Goal: Task Accomplishment & Management: Use online tool/utility

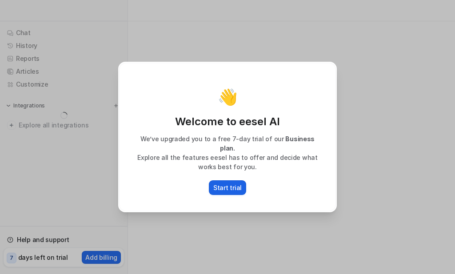
click at [227, 183] on p "Start trial" at bounding box center [227, 187] width 28 height 9
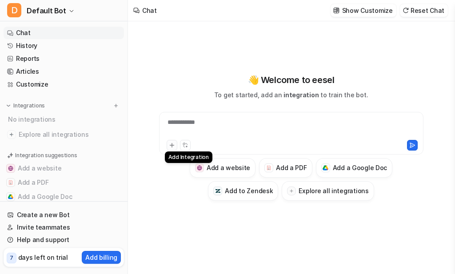
click at [171, 143] on icon at bounding box center [172, 145] width 6 height 6
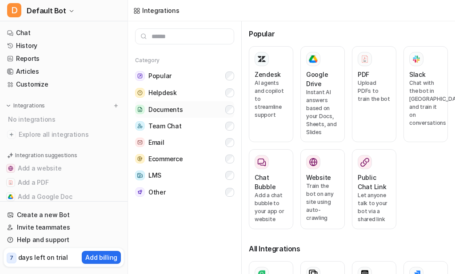
click at [203, 114] on button "Documents" at bounding box center [184, 109] width 99 height 16
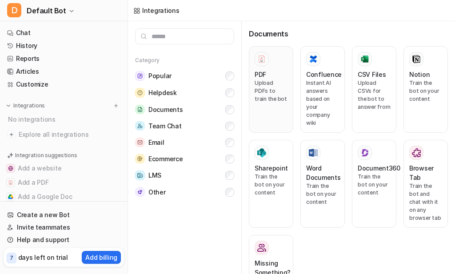
click at [264, 106] on div "PDF Upload PDFs to train the bot" at bounding box center [271, 89] width 33 height 75
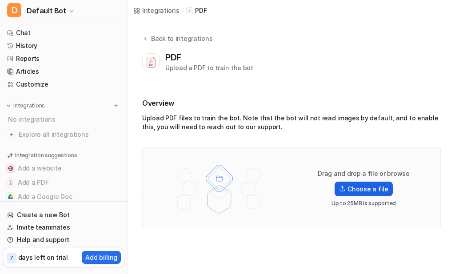
click at [366, 183] on label "Choose a file" at bounding box center [364, 189] width 58 height 15
click at [0, 0] on input "Choose a file" at bounding box center [0, 0] width 0 height 0
click at [356, 210] on div "Drag and drop a file or browse Choose a file Up to 25MB is supported" at bounding box center [292, 188] width 280 height 62
click at [239, 66] on div "Upload a PDF to train the bot" at bounding box center [209, 67] width 88 height 9
click at [220, 68] on div "Upload a PDF to train the bot" at bounding box center [209, 67] width 88 height 9
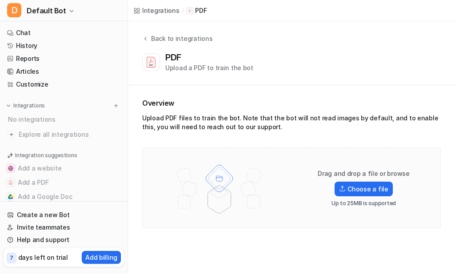
click at [183, 68] on div "Upload a PDF to train the bot" at bounding box center [209, 67] width 88 height 9
click at [183, 87] on div "Overview Upload PDF files to train the bot. Note that the bot will not read ima…" at bounding box center [291, 163] width 327 height 156
click at [191, 138] on div "Overview Upload PDF files to train the bot. Note that the bot will not read ima…" at bounding box center [291, 163] width 299 height 131
click at [209, 194] on img at bounding box center [219, 188] width 116 height 62
click at [201, 10] on p "PDF" at bounding box center [201, 10] width 12 height 9
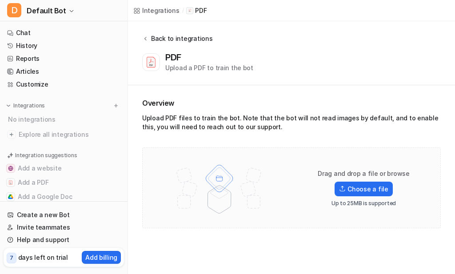
click at [164, 34] on div "Back to integrations" at bounding box center [181, 38] width 64 height 9
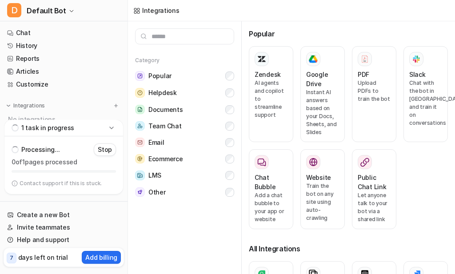
click at [37, 26] on nav "Chat History Reports Articles Customize Integrations No integrations Explore al…" at bounding box center [64, 71] width 128 height 97
click at [35, 31] on link "Chat" at bounding box center [64, 33] width 121 height 12
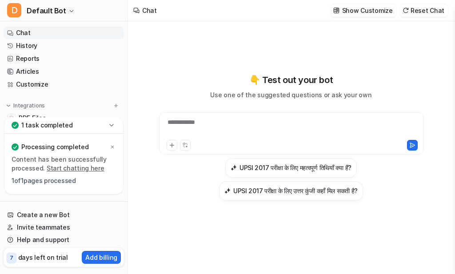
click at [107, 130] on div "1 task completed" at bounding box center [63, 125] width 119 height 16
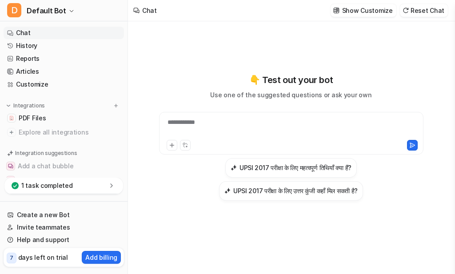
type textarea "**********"
click at [80, 191] on div "1 task completed" at bounding box center [63, 186] width 119 height 16
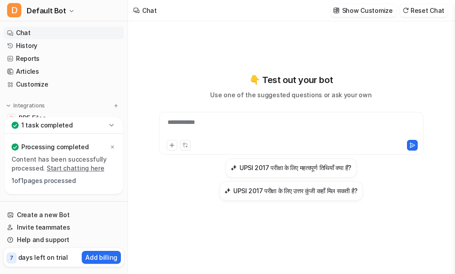
click at [67, 167] on link "Start chatting here" at bounding box center [76, 169] width 58 height 8
click at [248, 143] on div at bounding box center [230, 145] width 126 height 11
click at [192, 133] on div at bounding box center [291, 128] width 260 height 20
click at [171, 143] on icon at bounding box center [172, 145] width 6 height 6
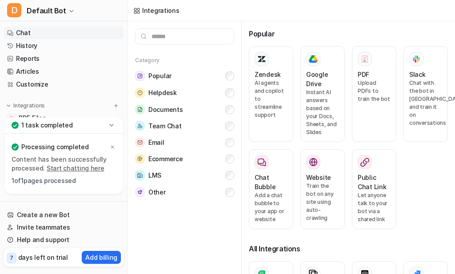
click at [19, 36] on link "Chat" at bounding box center [64, 33] width 121 height 12
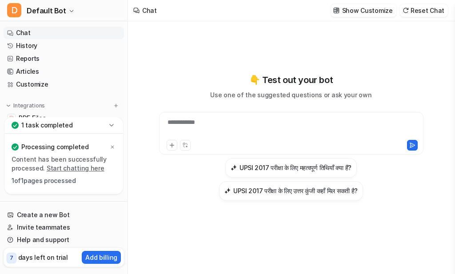
click at [232, 127] on div "**********" at bounding box center [291, 128] width 260 height 20
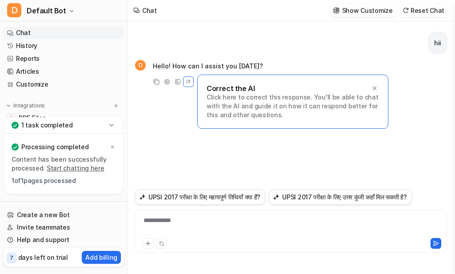
click at [227, 223] on div "**********" at bounding box center [291, 226] width 308 height 20
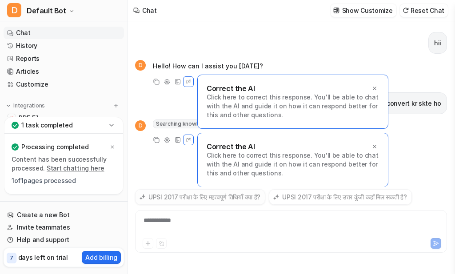
scroll to position [0, 0]
click at [376, 93] on p "Click here to correct this response. You'll be able to chat with the AI and gui…" at bounding box center [293, 106] width 173 height 27
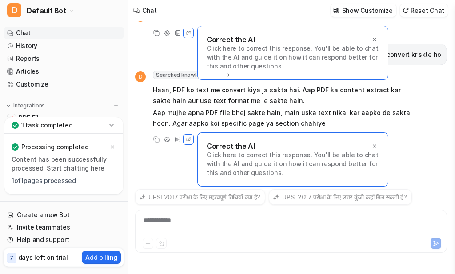
click at [374, 44] on p "Click here to correct this response. You'll be able to chat with the AI and gui…" at bounding box center [293, 57] width 173 height 27
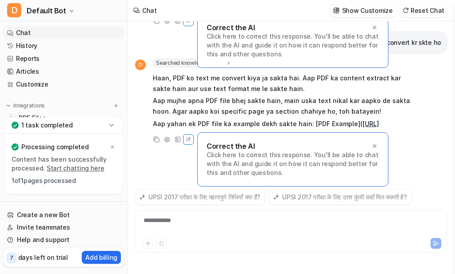
click at [374, 32] on p "Click here to correct this response. You'll be able to chat with the AI and gui…" at bounding box center [293, 45] width 173 height 27
click at [376, 146] on icon at bounding box center [375, 146] width 6 height 6
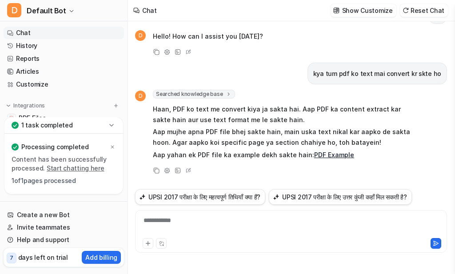
click at [314, 157] on link "PDF Example" at bounding box center [334, 155] width 40 height 8
click at [163, 242] on icon at bounding box center [162, 242] width 1 height 1
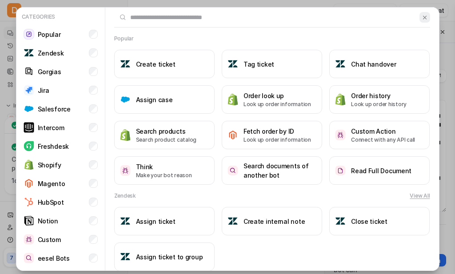
click at [422, 18] on img at bounding box center [425, 17] width 6 height 7
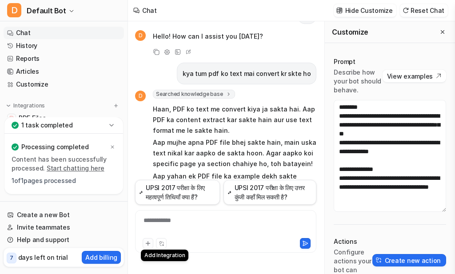
click at [147, 242] on icon at bounding box center [148, 244] width 6 height 6
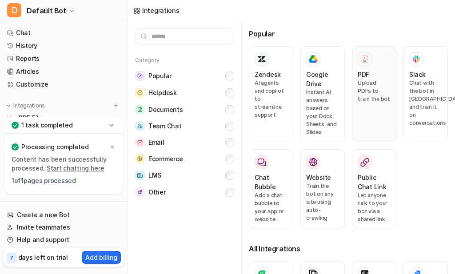
click at [376, 74] on div "PDF" at bounding box center [374, 74] width 33 height 9
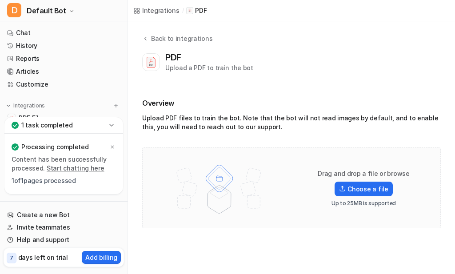
click at [192, 72] on div "Upload a PDF to train the bot" at bounding box center [209, 67] width 88 height 9
click at [144, 58] on div at bounding box center [151, 62] width 18 height 18
click at [147, 61] on icon at bounding box center [151, 62] width 13 height 13
click at [179, 61] on div "PDF" at bounding box center [175, 57] width 20 height 11
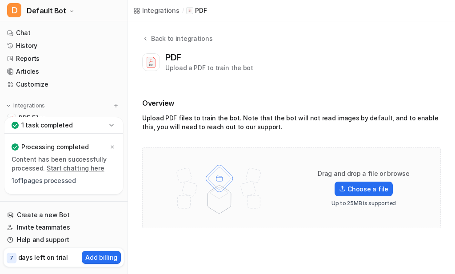
click at [352, 197] on div "Drag and drop a file or browse Choose a file Up to 25MB is supported" at bounding box center [364, 188] width 114 height 38
click at [352, 189] on label "Choose a file" at bounding box center [364, 189] width 58 height 15
click at [0, 0] on input "Choose a file" at bounding box center [0, 0] width 0 height 0
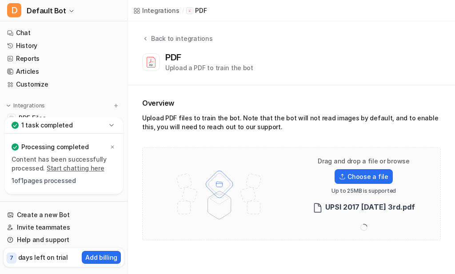
click at [307, 149] on div "Drag and drop a file or browse Choose a file Up to 25MB is supported UPSI 2017 …" at bounding box center [291, 194] width 299 height 93
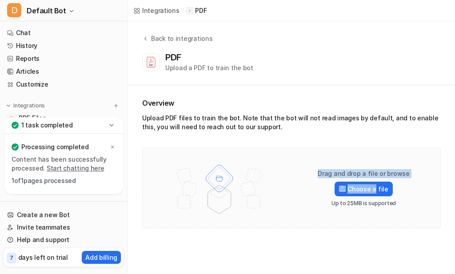
drag, startPoint x: 376, startPoint y: 189, endPoint x: 307, endPoint y: 192, distance: 69.4
click at [307, 192] on div "Drag and drop a file or browse Choose a file Up to 25MB is supported" at bounding box center [364, 188] width 114 height 38
drag, startPoint x: 339, startPoint y: 162, endPoint x: 339, endPoint y: 213, distance: 50.7
click at [339, 213] on div "Drag and drop a file or browse Choose a file Up to 25MB is supported" at bounding box center [292, 188] width 280 height 62
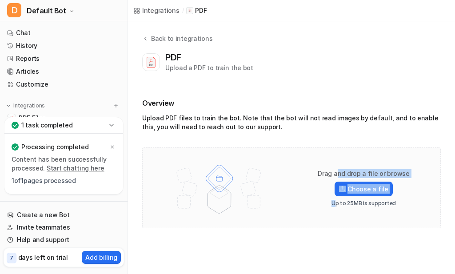
click at [216, 192] on img at bounding box center [219, 188] width 116 height 62
click at [213, 192] on img at bounding box center [219, 188] width 116 height 62
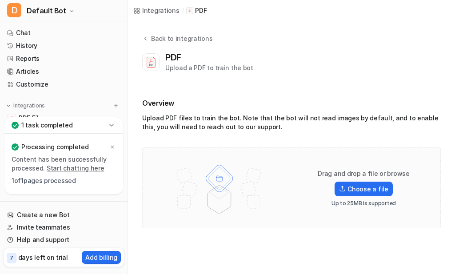
click at [171, 77] on div "Back to integrations PDF Upload a PDF to train the bot" at bounding box center [291, 53] width 327 height 64
click at [176, 8] on div "Integrations" at bounding box center [160, 10] width 37 height 9
click at [173, 8] on div "Integrations" at bounding box center [160, 10] width 37 height 9
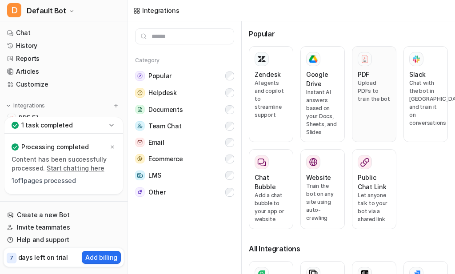
click at [358, 106] on div "PDF Upload PDFs to train the bot" at bounding box center [374, 94] width 33 height 85
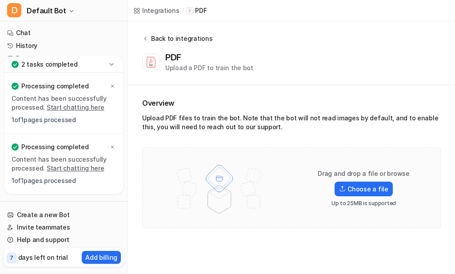
click at [147, 40] on icon at bounding box center [145, 38] width 6 height 7
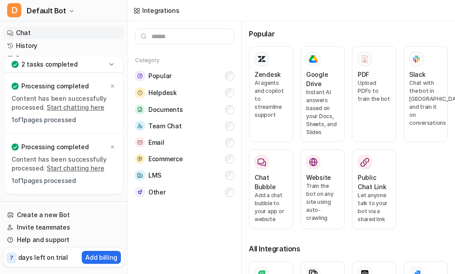
click at [61, 29] on link "Chat" at bounding box center [64, 33] width 121 height 12
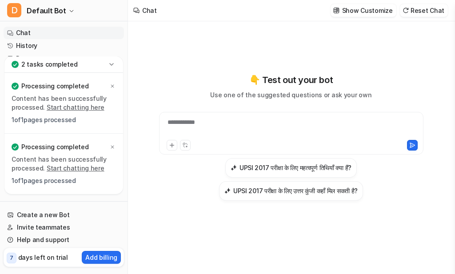
click at [238, 130] on div "**********" at bounding box center [291, 128] width 260 height 20
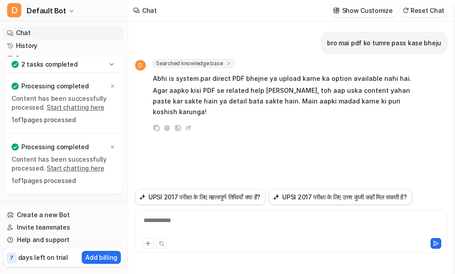
click at [144, 226] on div "**********" at bounding box center [291, 226] width 308 height 20
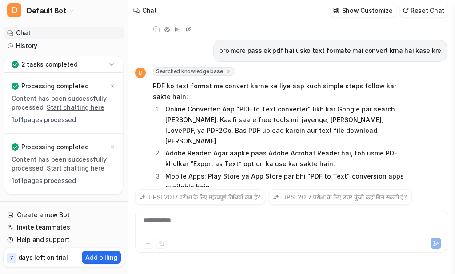
scroll to position [122, 0]
